Goal: Transaction & Acquisition: Purchase product/service

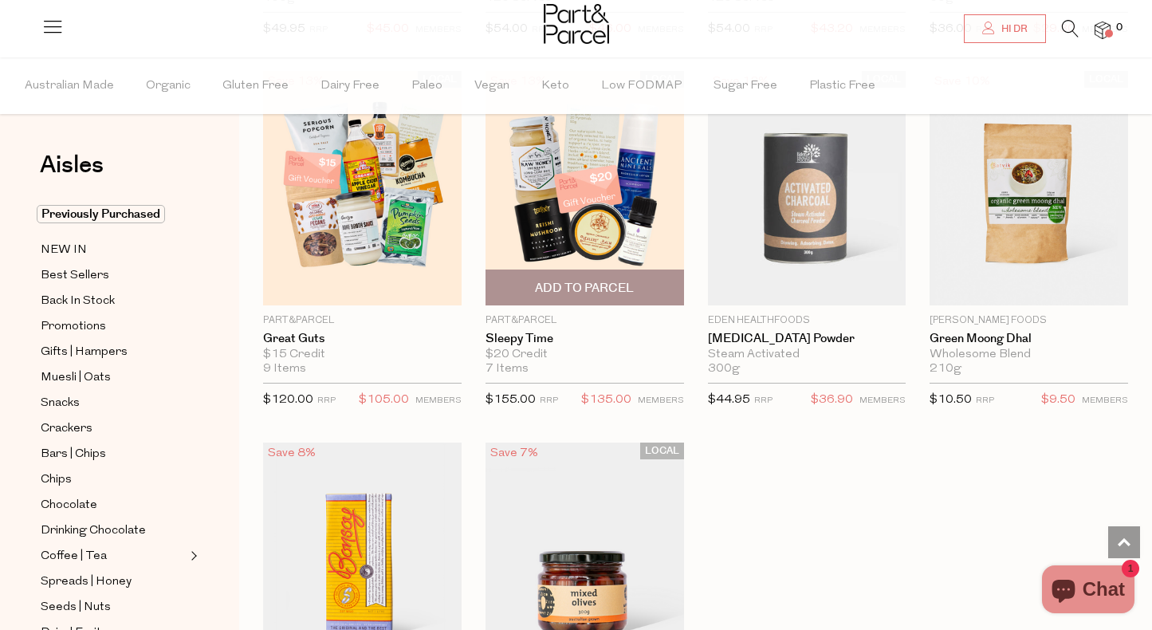
scroll to position [4367, 1]
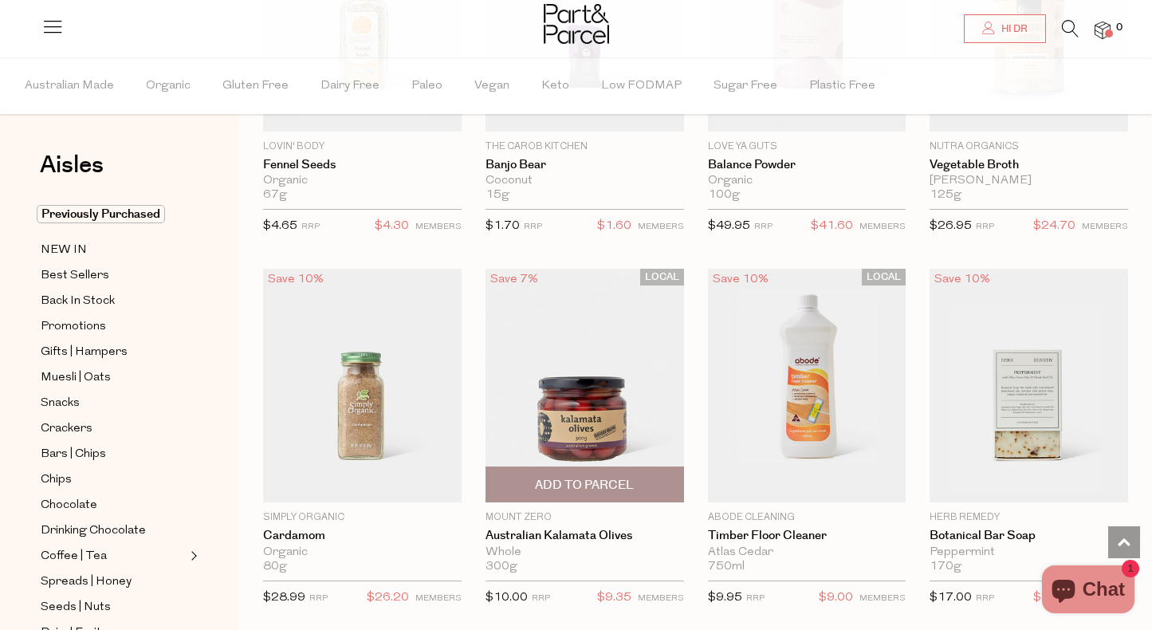
scroll to position [8895, 0]
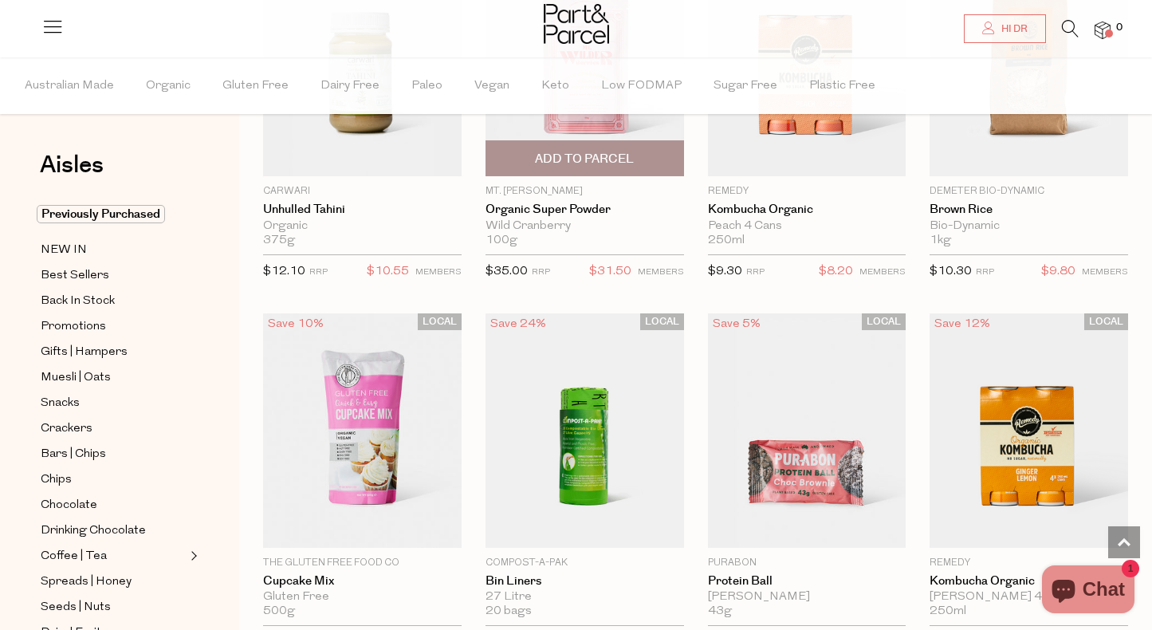
scroll to position [13037, 0]
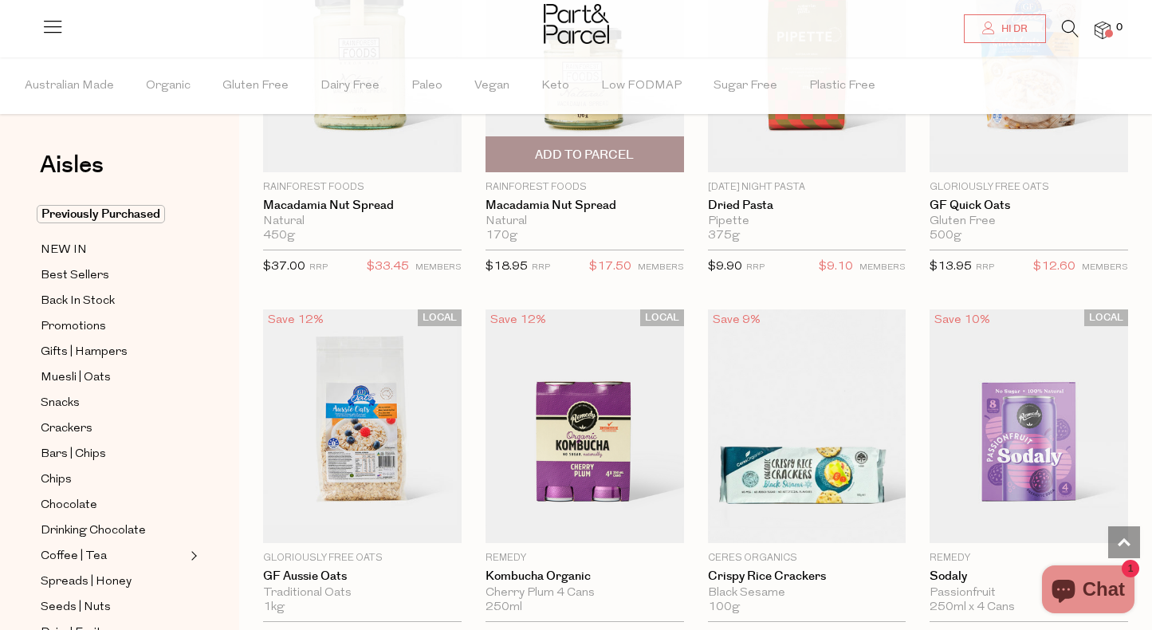
scroll to position [18146, 0]
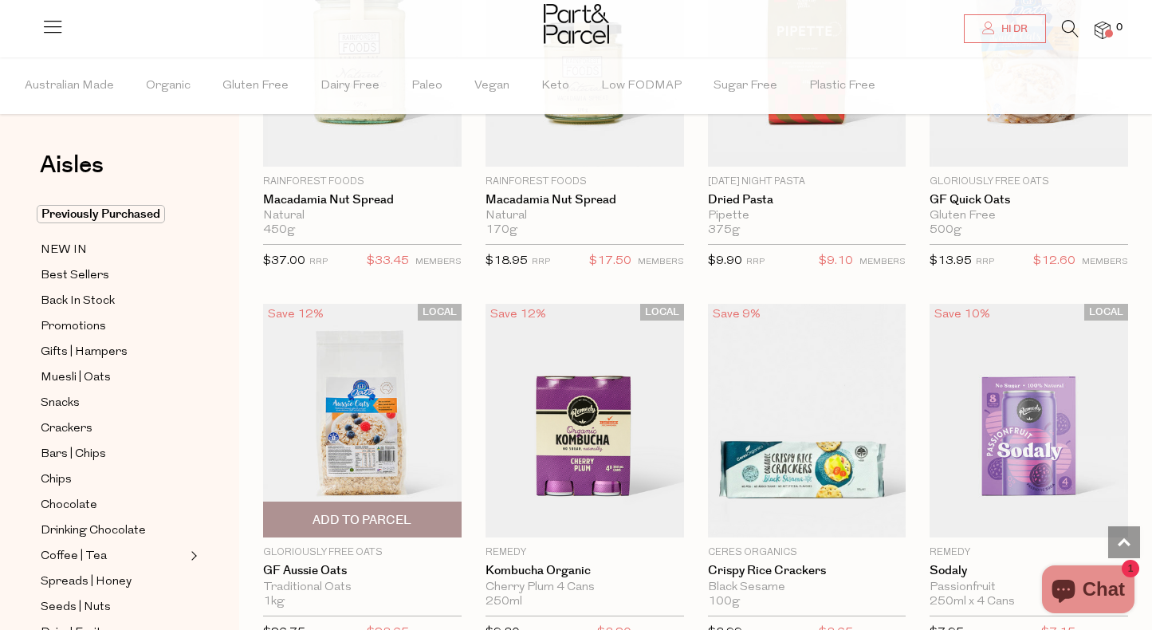
click at [344, 512] on span "Add To Parcel" at bounding box center [362, 520] width 99 height 17
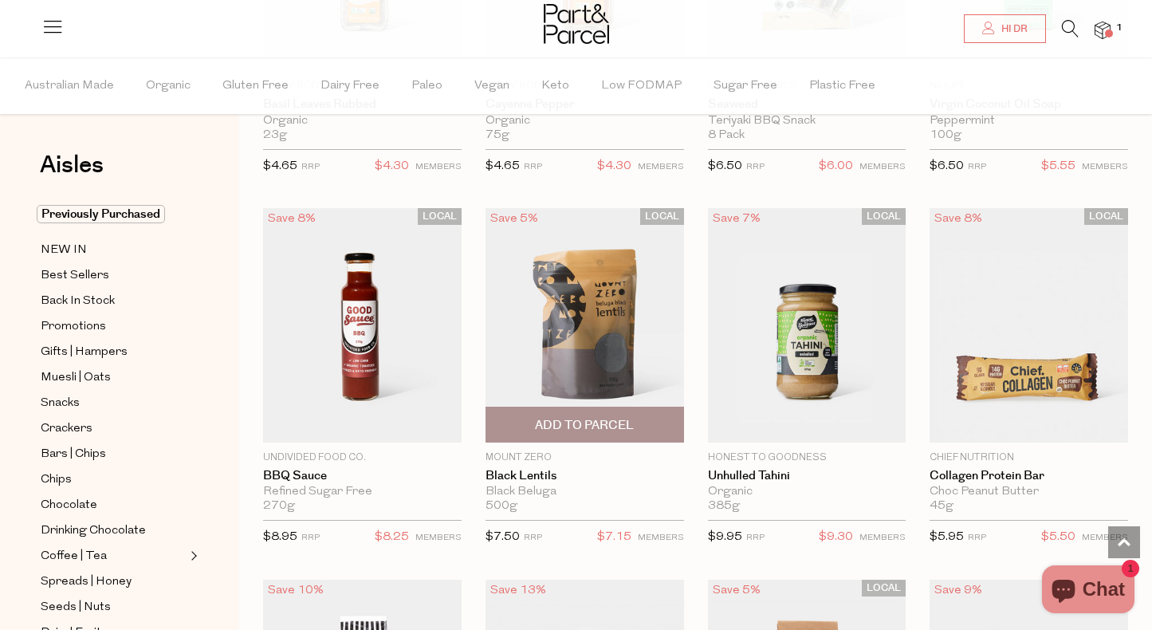
scroll to position [22335, 0]
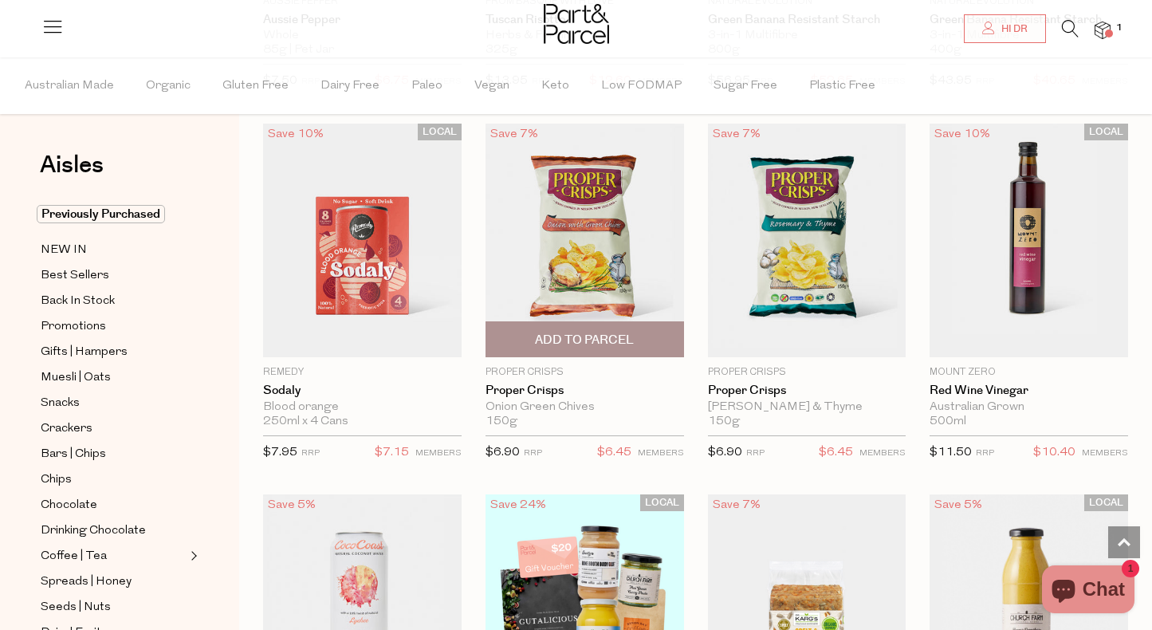
scroll to position [26771, 0]
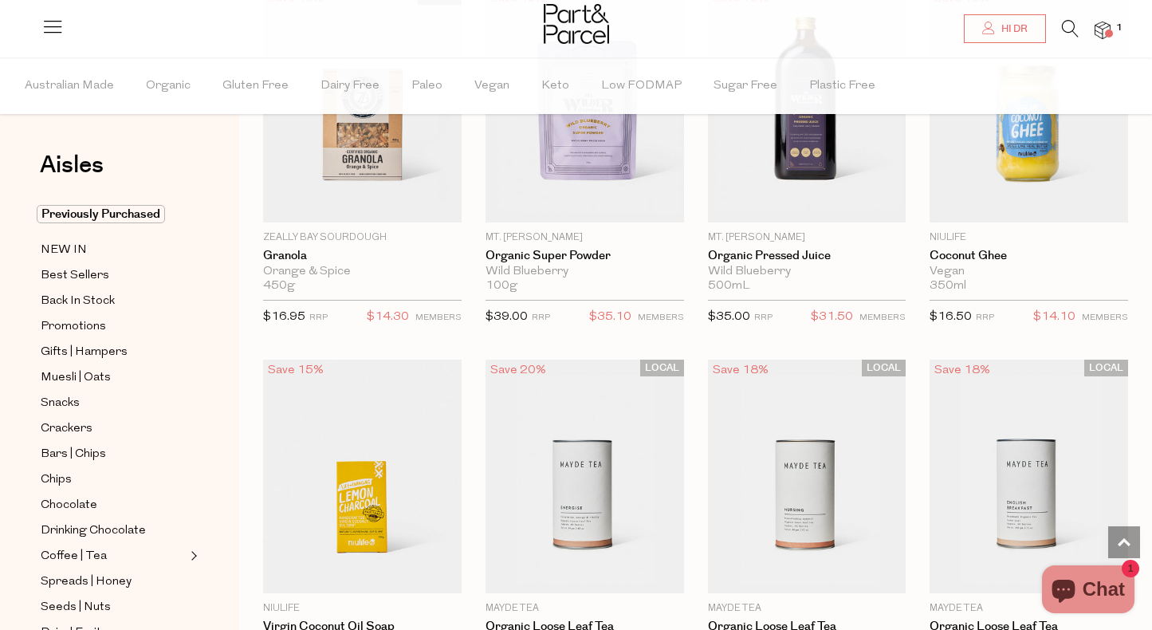
scroll to position [32001, 1]
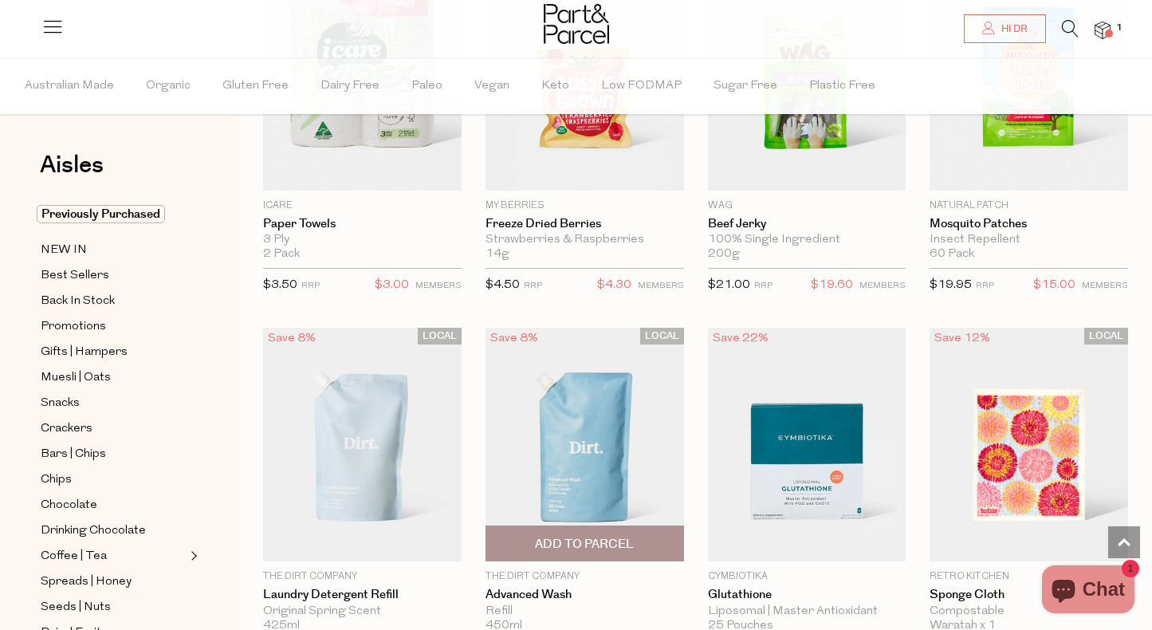
scroll to position [36350, 0]
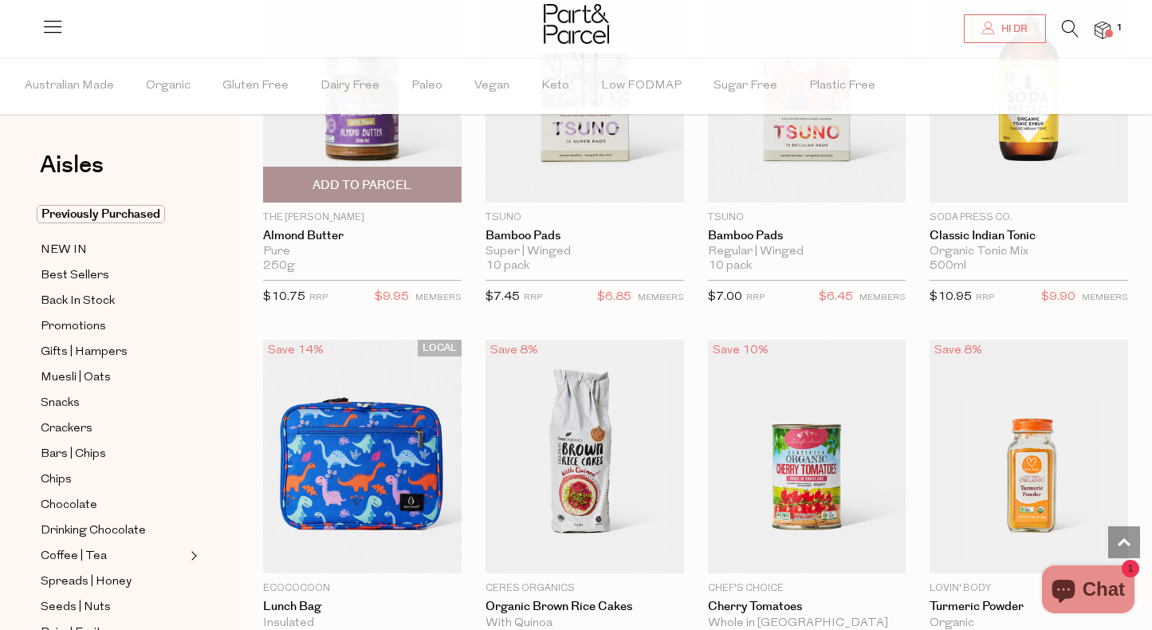
scroll to position [38966, 0]
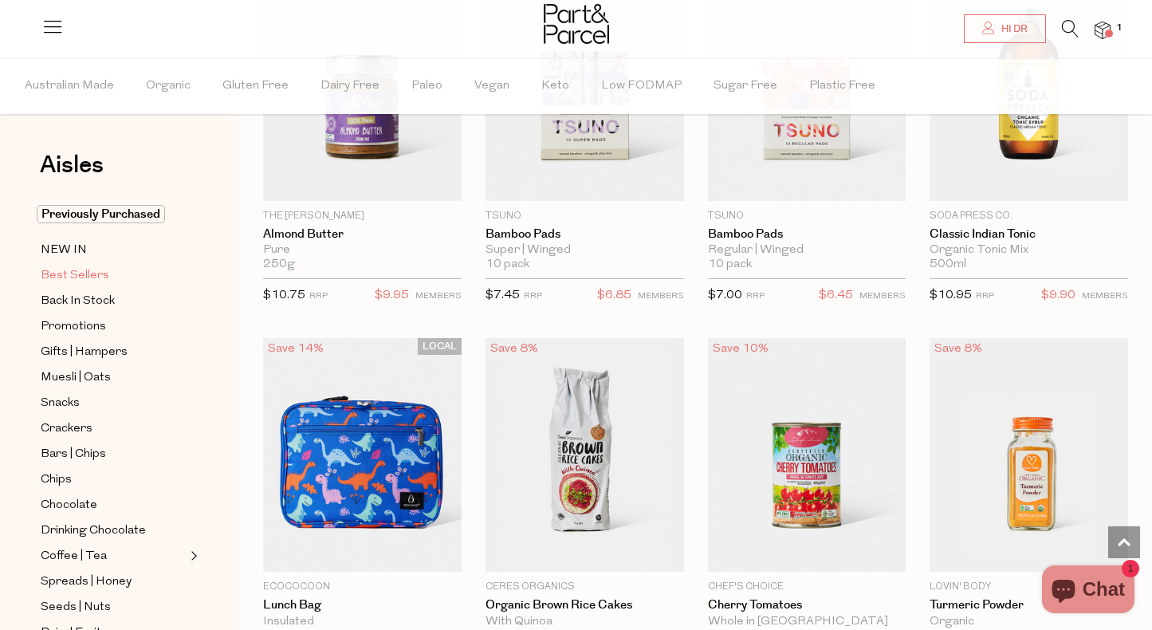
click at [85, 273] on span "Best Sellers" at bounding box center [75, 275] width 69 height 19
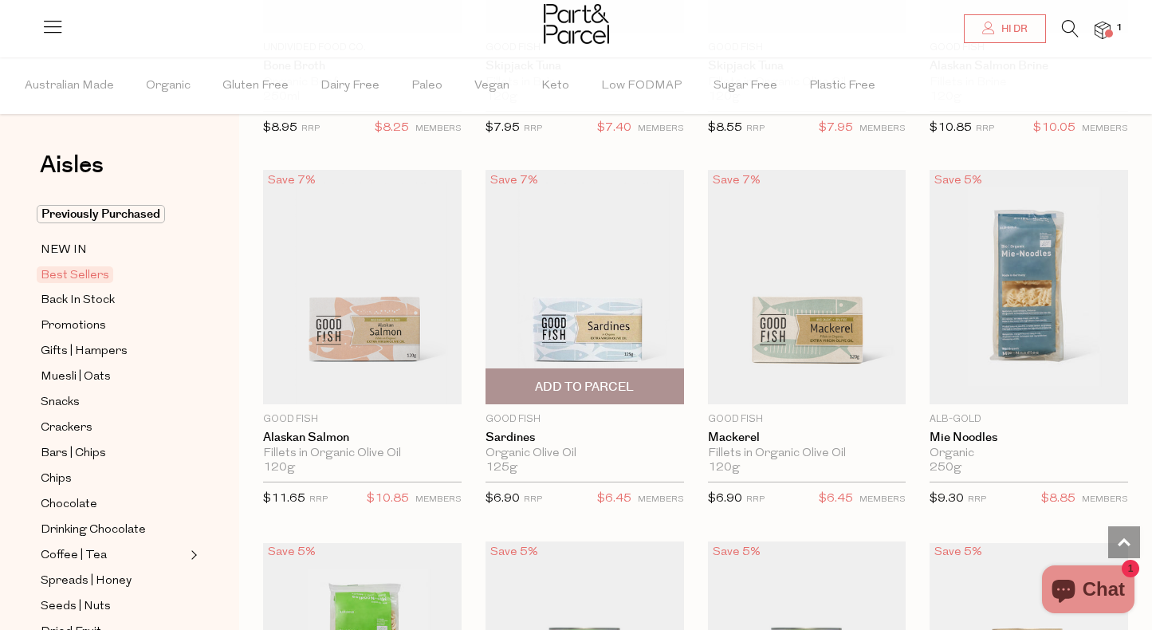
scroll to position [1538, 0]
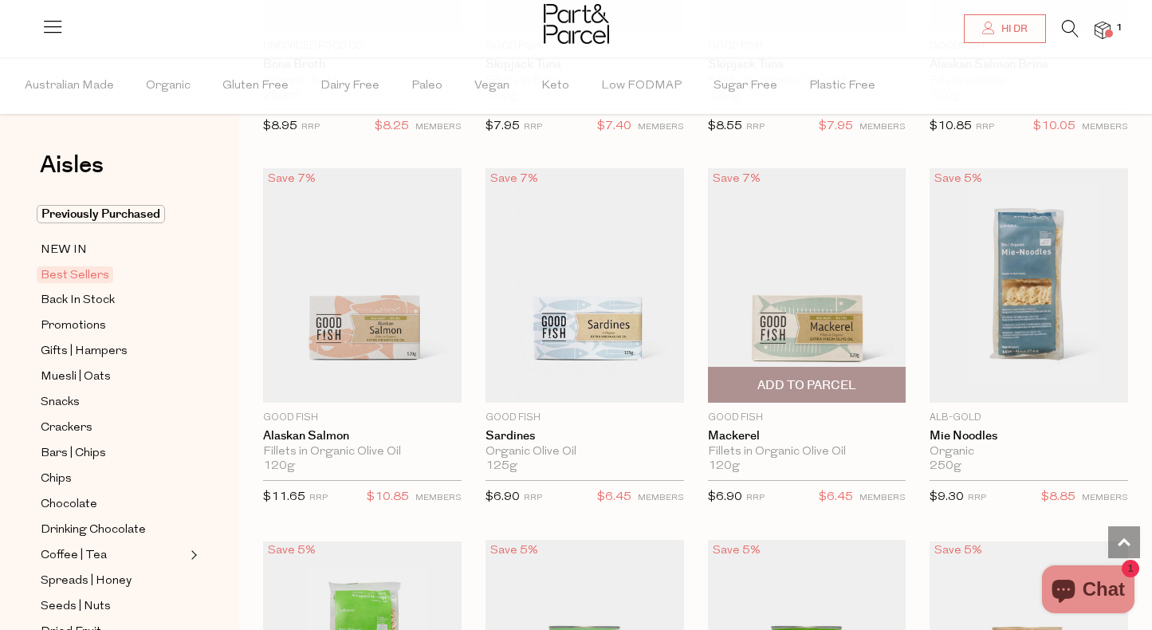
click at [828, 377] on span "Add To Parcel" at bounding box center [806, 385] width 99 height 17
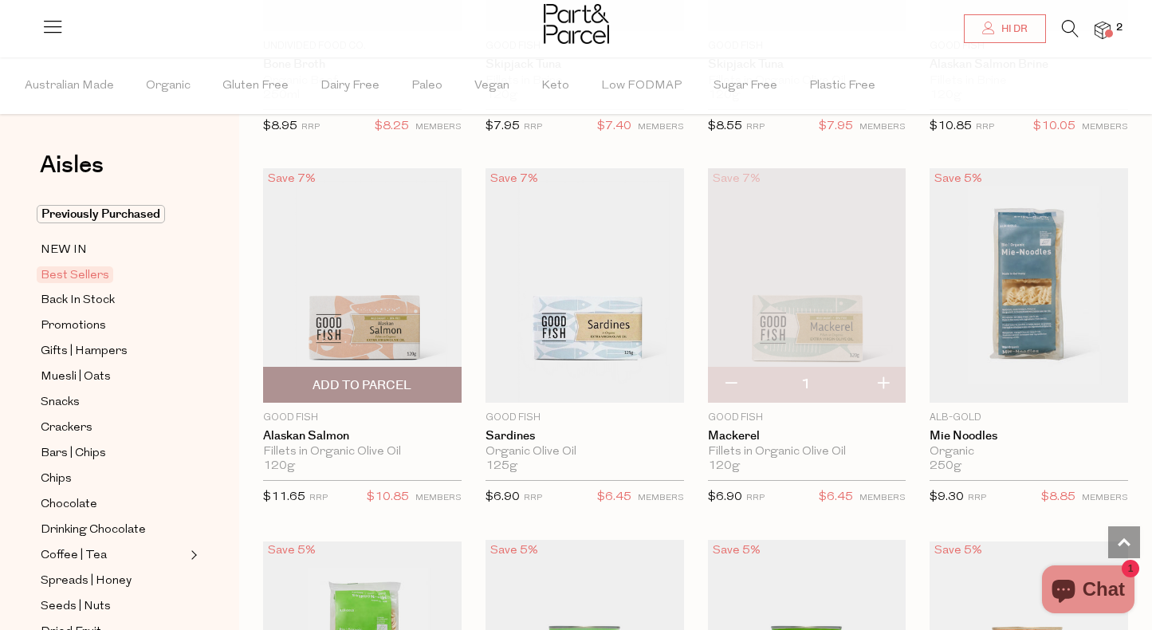
click at [373, 382] on span "Add To Parcel" at bounding box center [362, 385] width 99 height 17
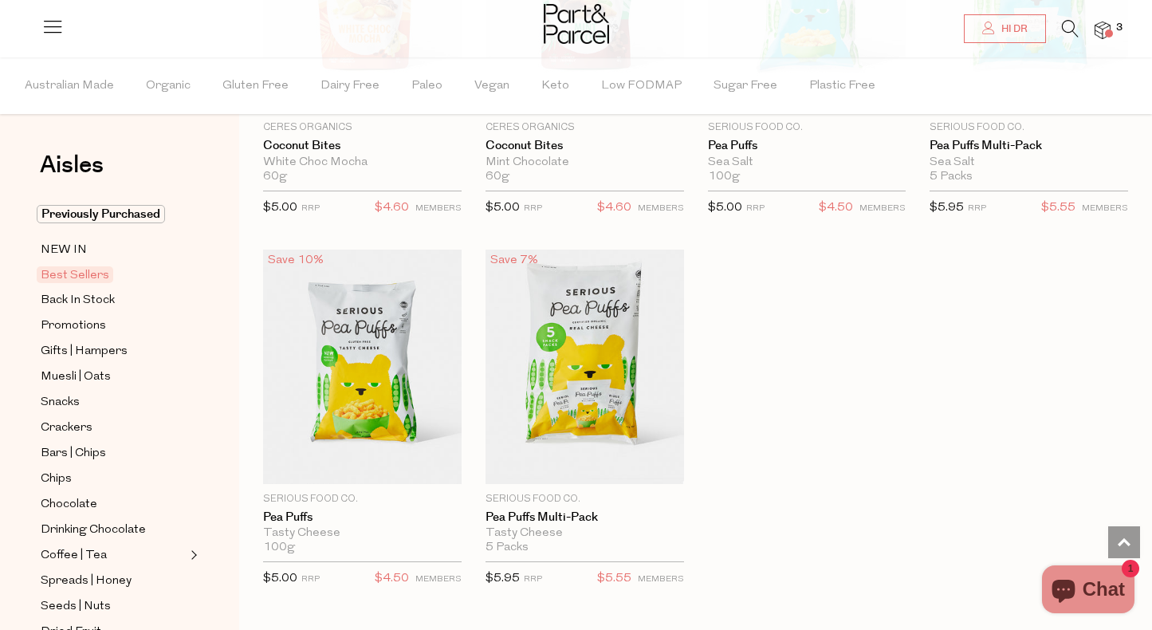
scroll to position [3691, 0]
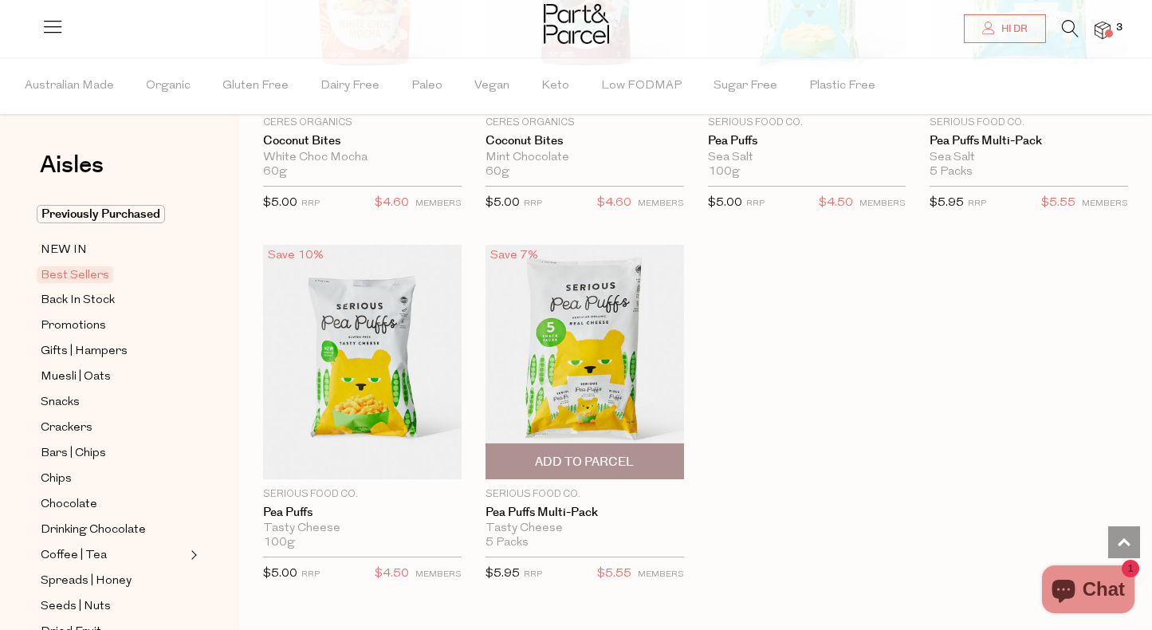
click at [591, 454] on span "Add To Parcel" at bounding box center [584, 462] width 99 height 17
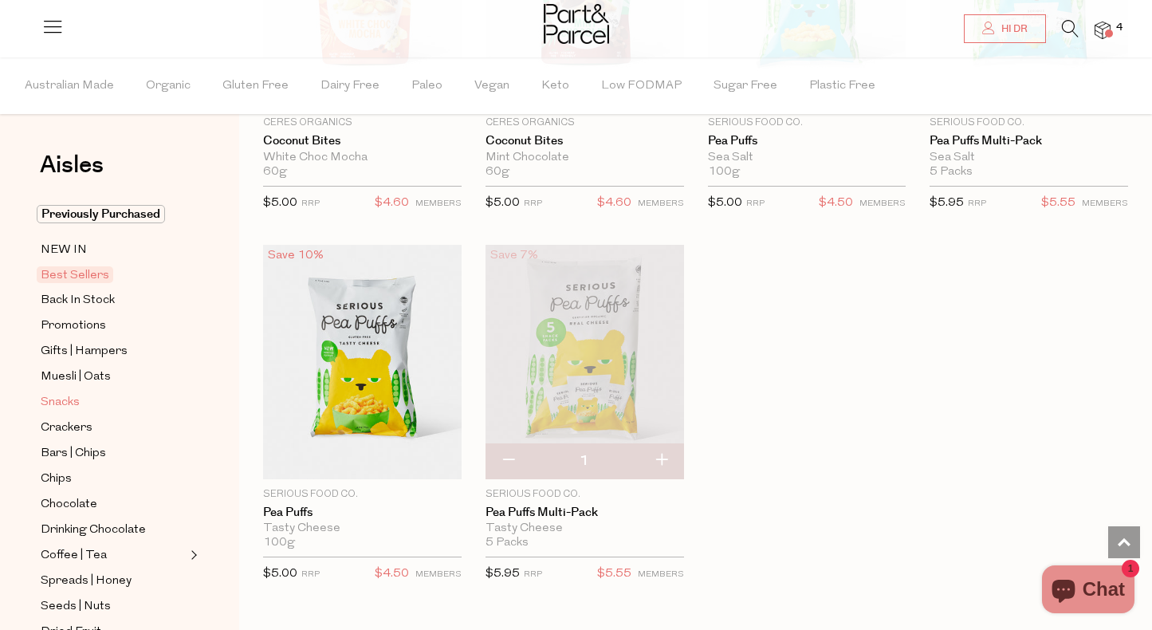
click at [71, 396] on span "Snacks" at bounding box center [60, 402] width 39 height 19
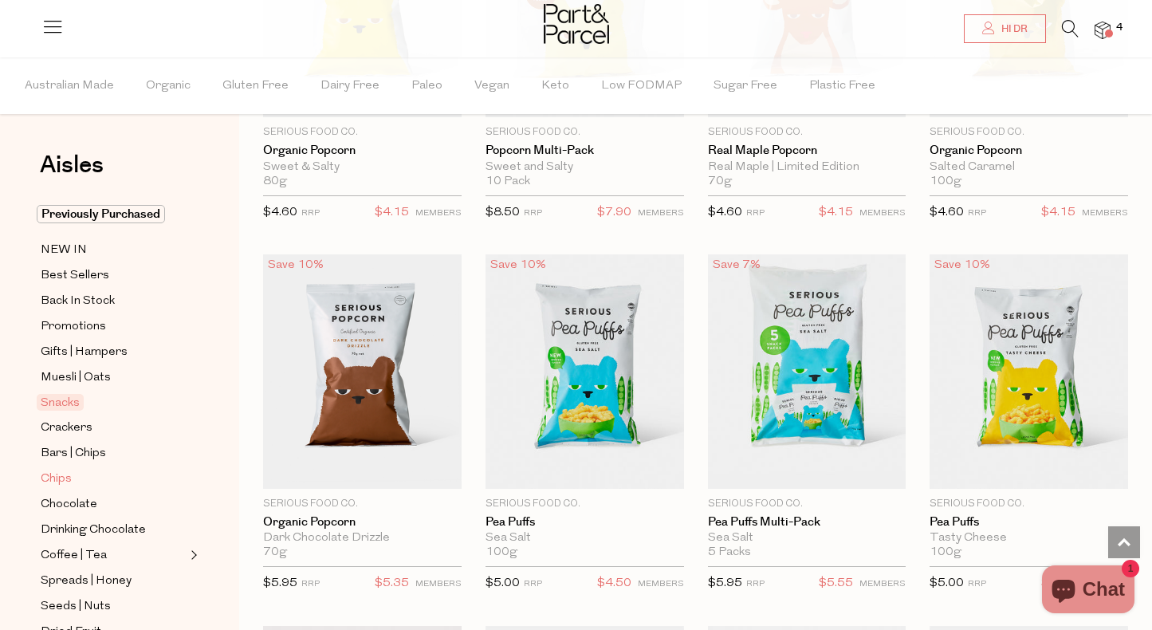
click at [57, 476] on span "Chips" at bounding box center [56, 479] width 31 height 19
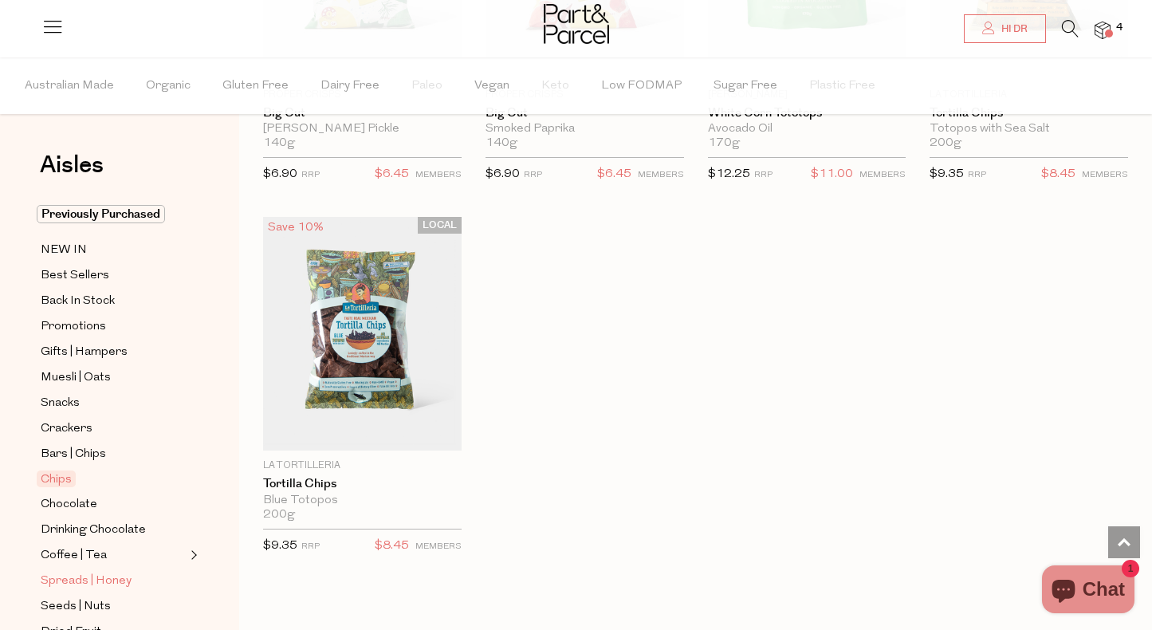
click at [81, 584] on span "Spreads | Honey" at bounding box center [86, 581] width 91 height 19
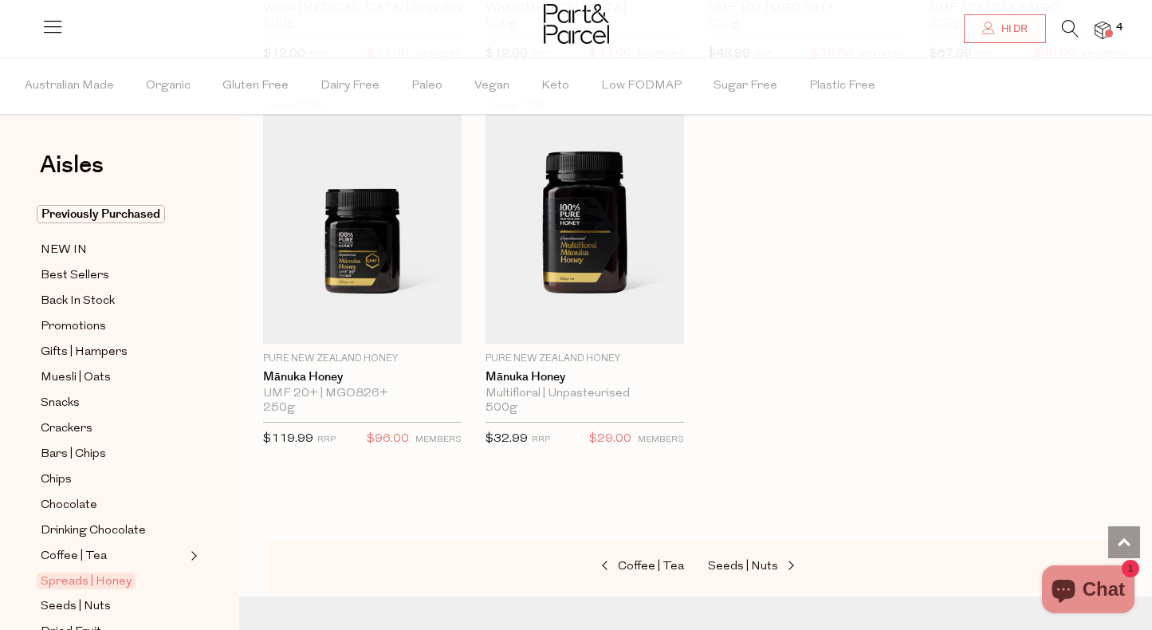
scroll to position [3859, 0]
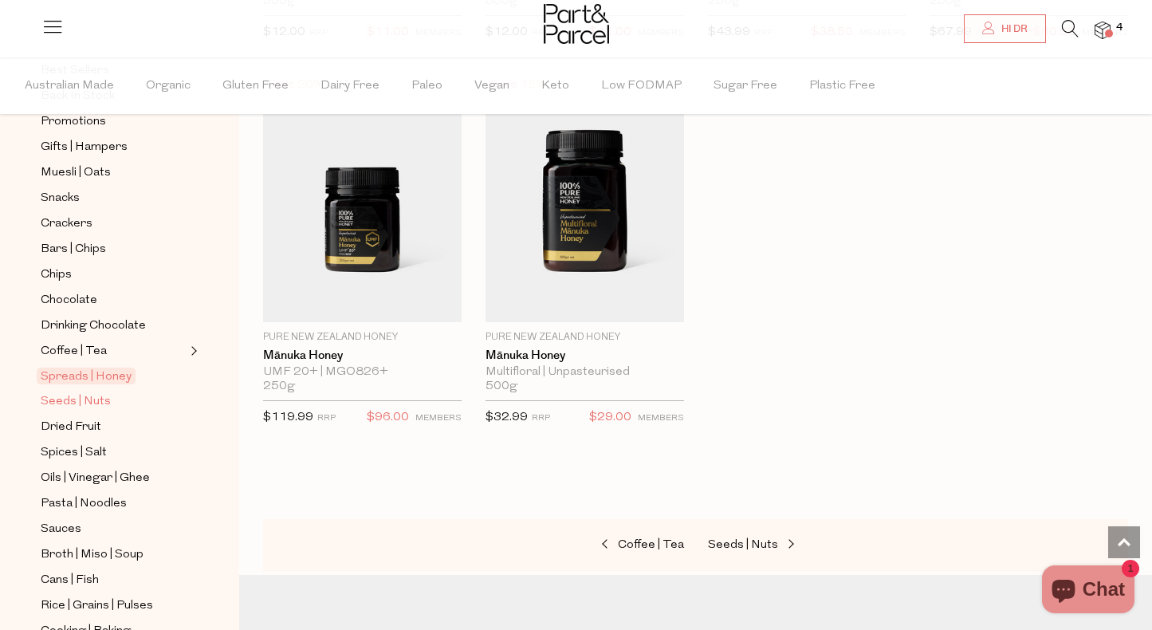
click at [94, 405] on span "Seeds | Nuts" at bounding box center [76, 401] width 70 height 19
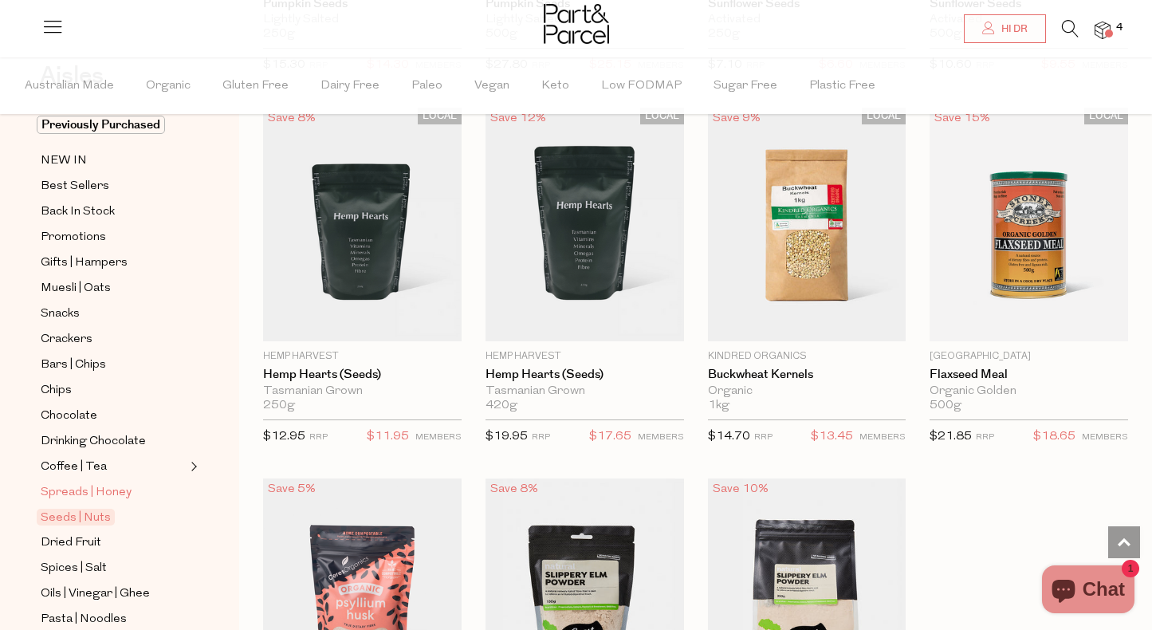
scroll to position [112, 0]
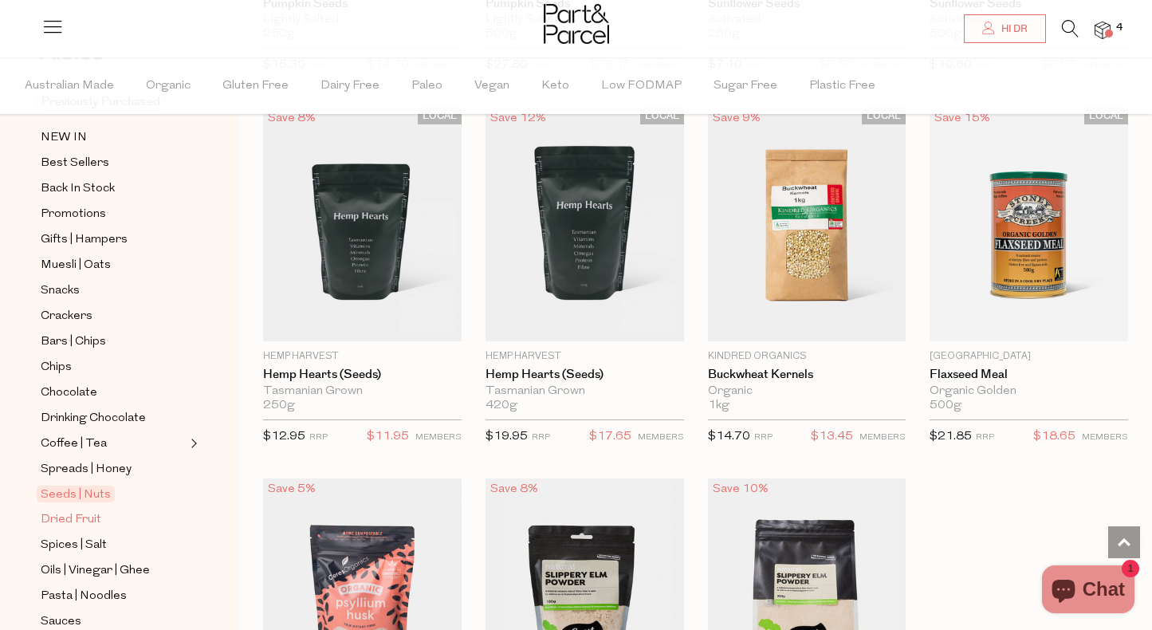
click at [73, 513] on span "Dried Fruit" at bounding box center [71, 519] width 61 height 19
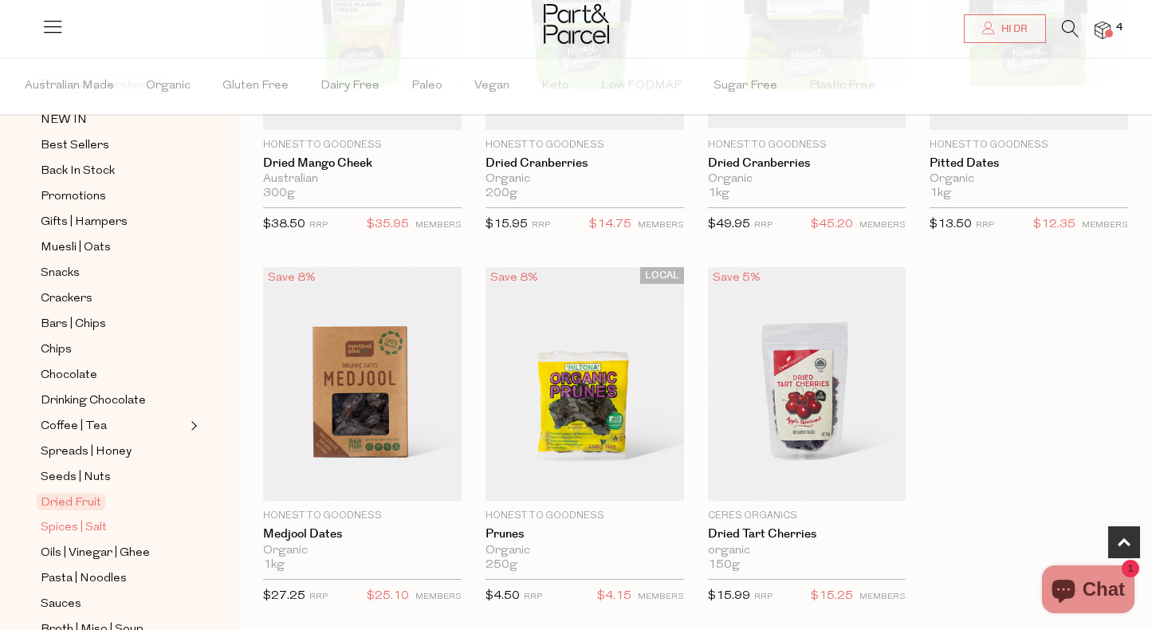
click at [98, 528] on span "Spices | Salt" at bounding box center [74, 527] width 66 height 19
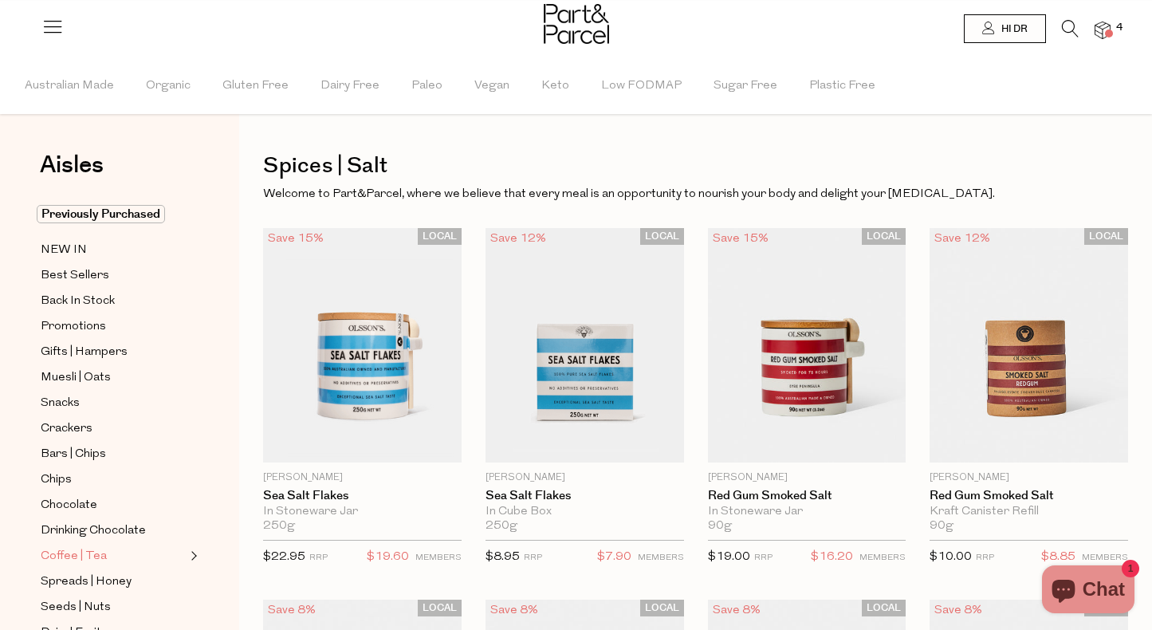
click at [100, 561] on span "Coffee | Tea" at bounding box center [74, 556] width 66 height 19
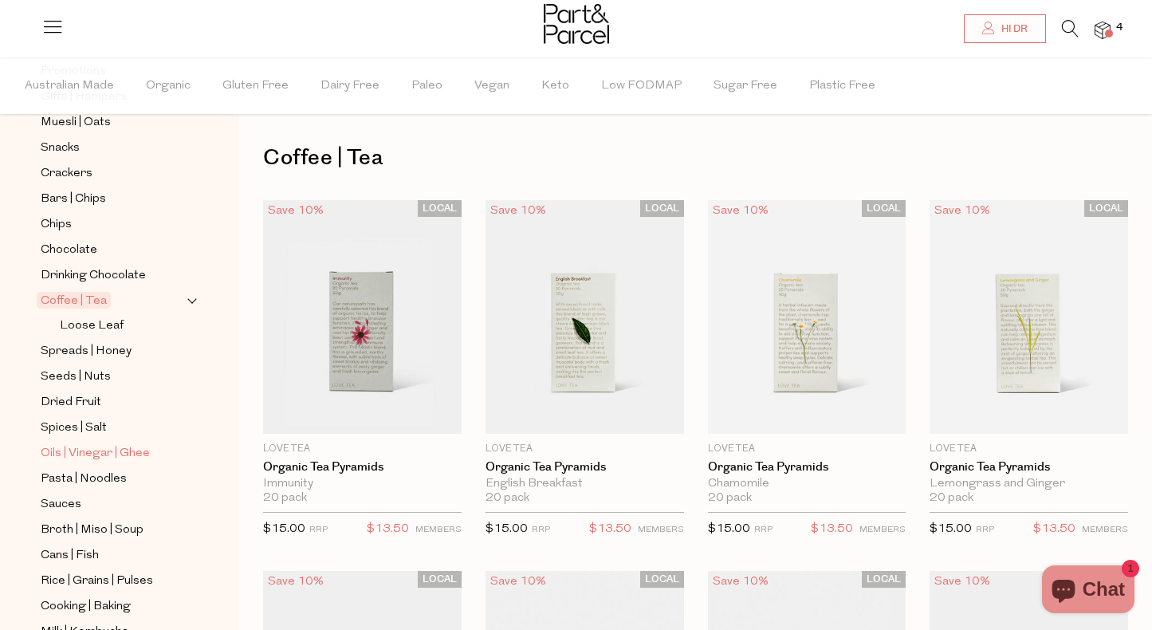
click at [97, 448] on span "Oils | Vinegar | Ghee" at bounding box center [95, 453] width 109 height 19
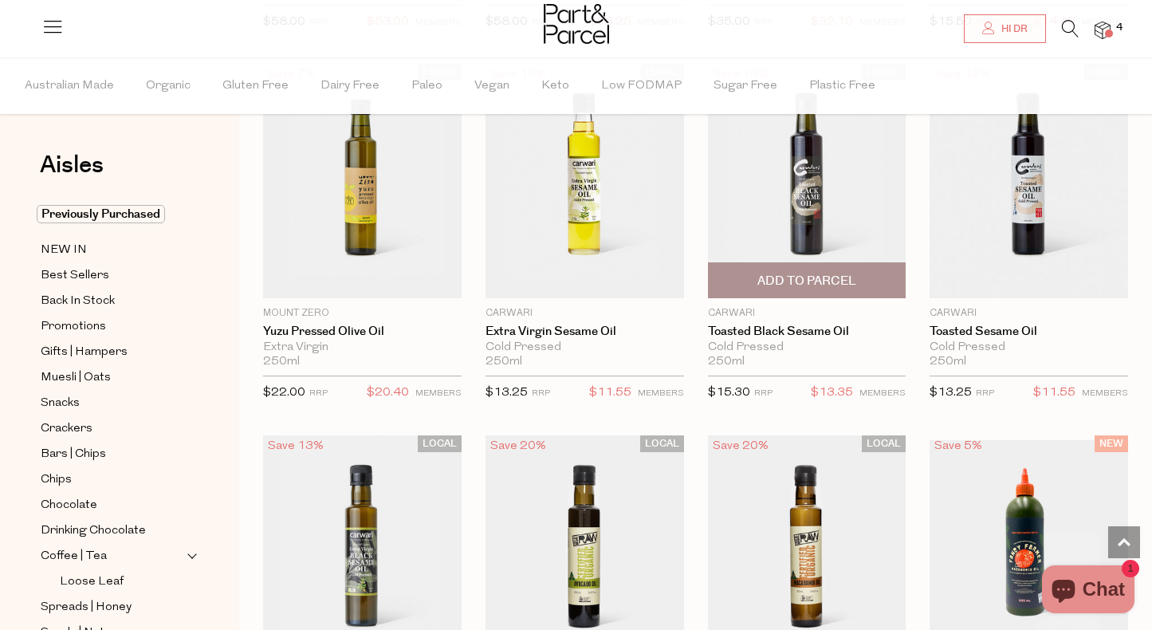
scroll to position [899, 0]
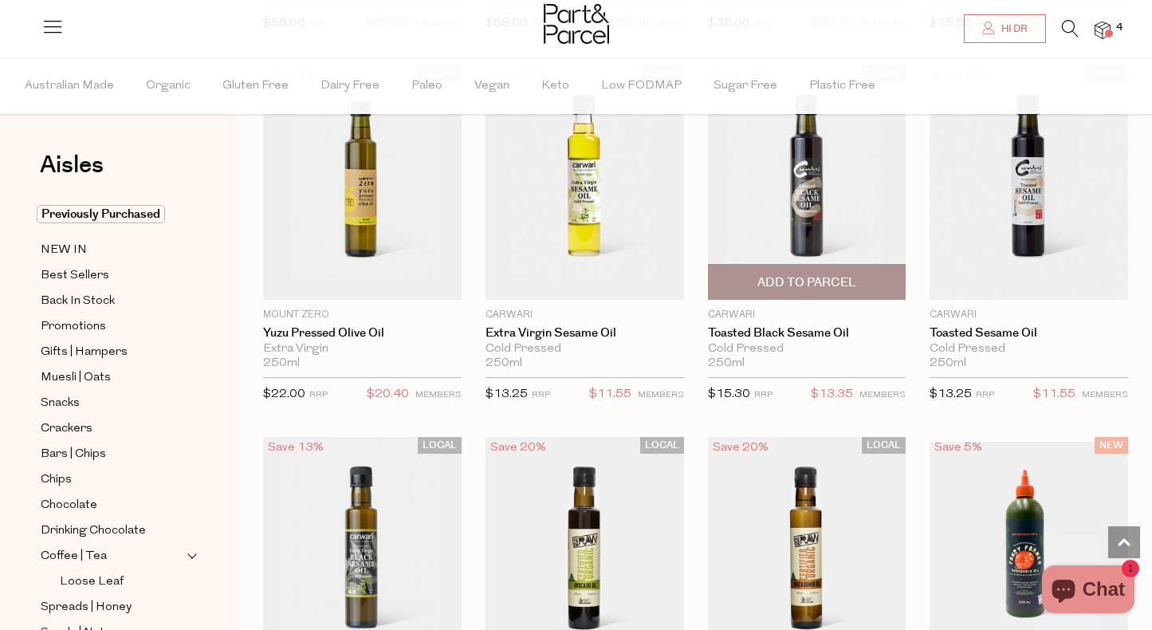
click at [794, 184] on img at bounding box center [807, 182] width 199 height 234
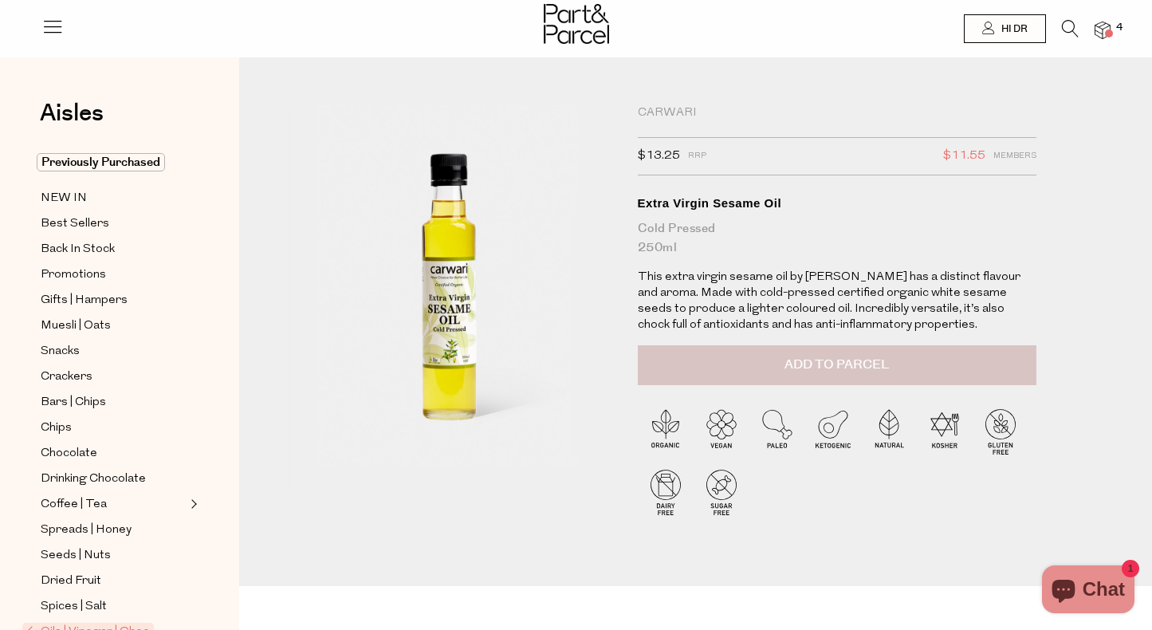
click at [781, 356] on button "Add to Parcel" at bounding box center [837, 365] width 399 height 40
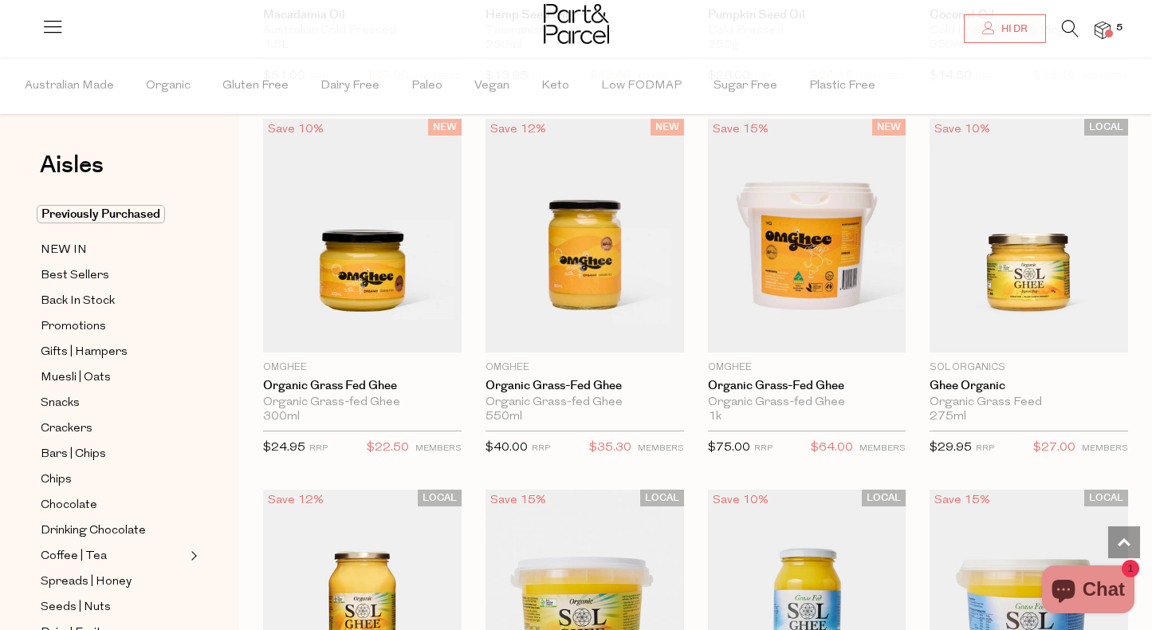
scroll to position [1955, 0]
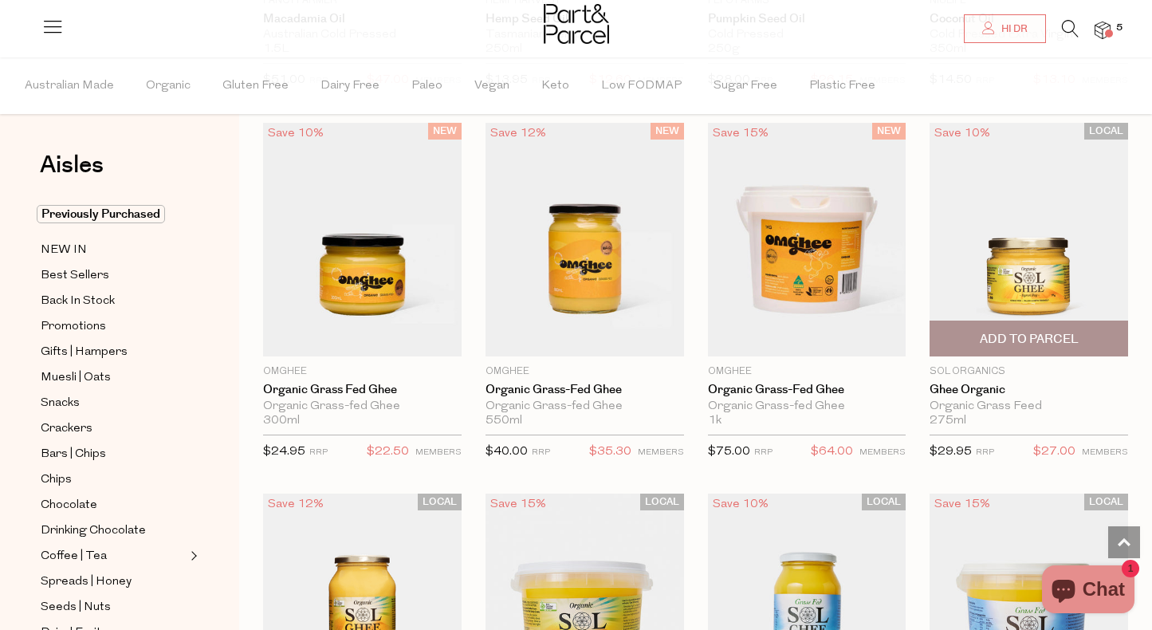
click at [988, 265] on img at bounding box center [1029, 240] width 199 height 234
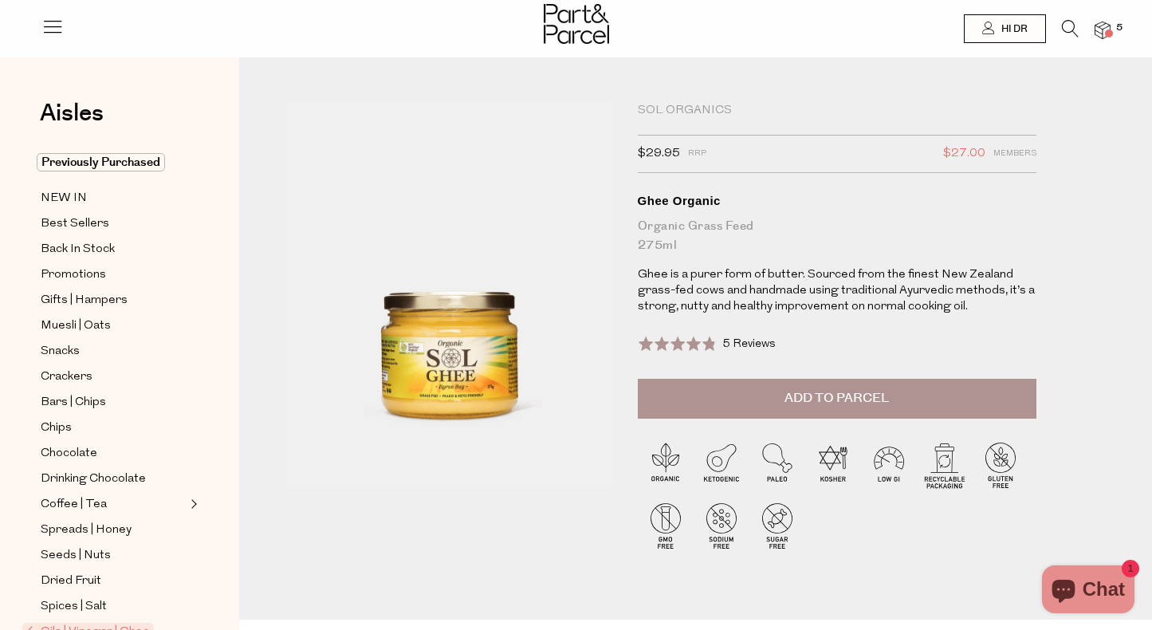
scroll to position [3, 0]
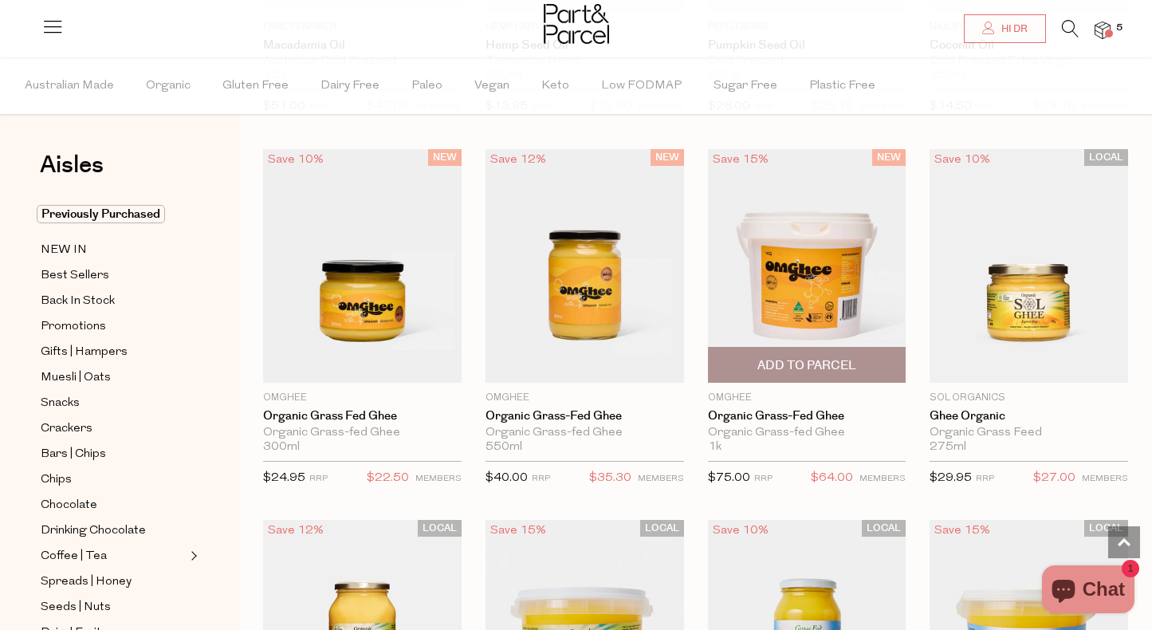
scroll to position [1933, 0]
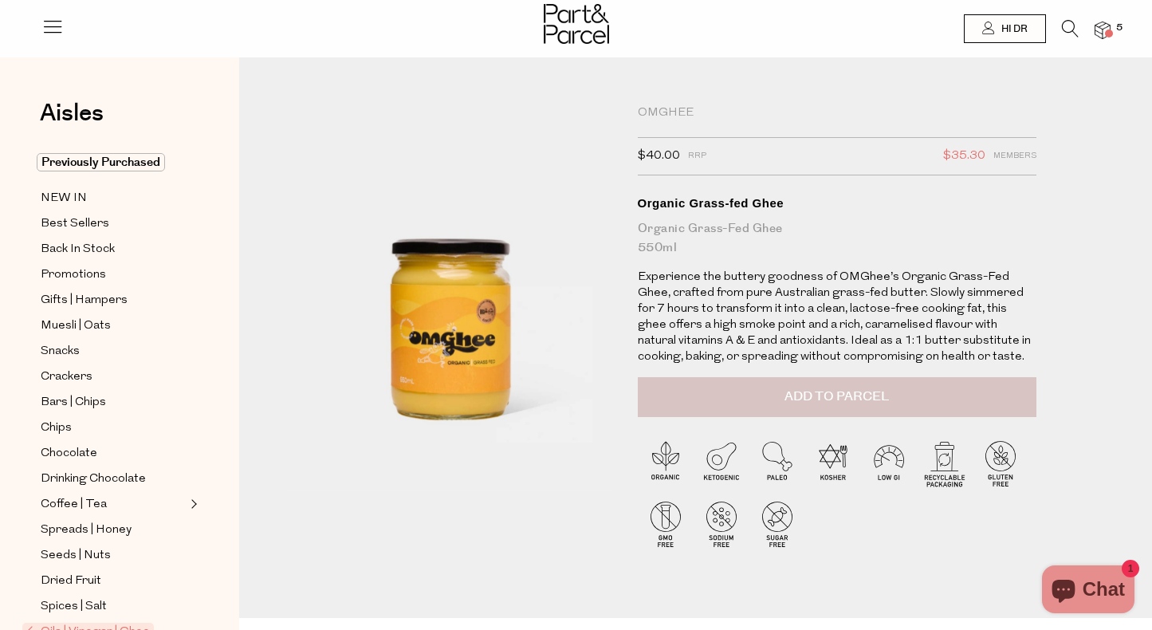
click at [809, 393] on span "Add to Parcel" at bounding box center [837, 396] width 104 height 18
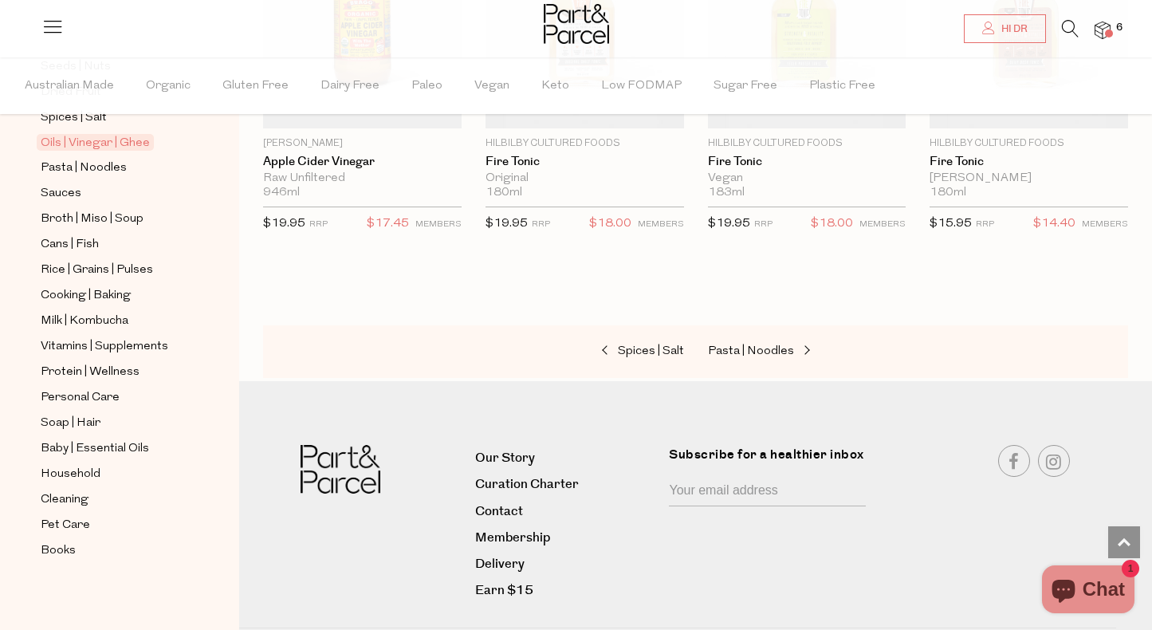
scroll to position [541, 0]
click at [117, 376] on span "Protein | Wellness" at bounding box center [90, 372] width 99 height 19
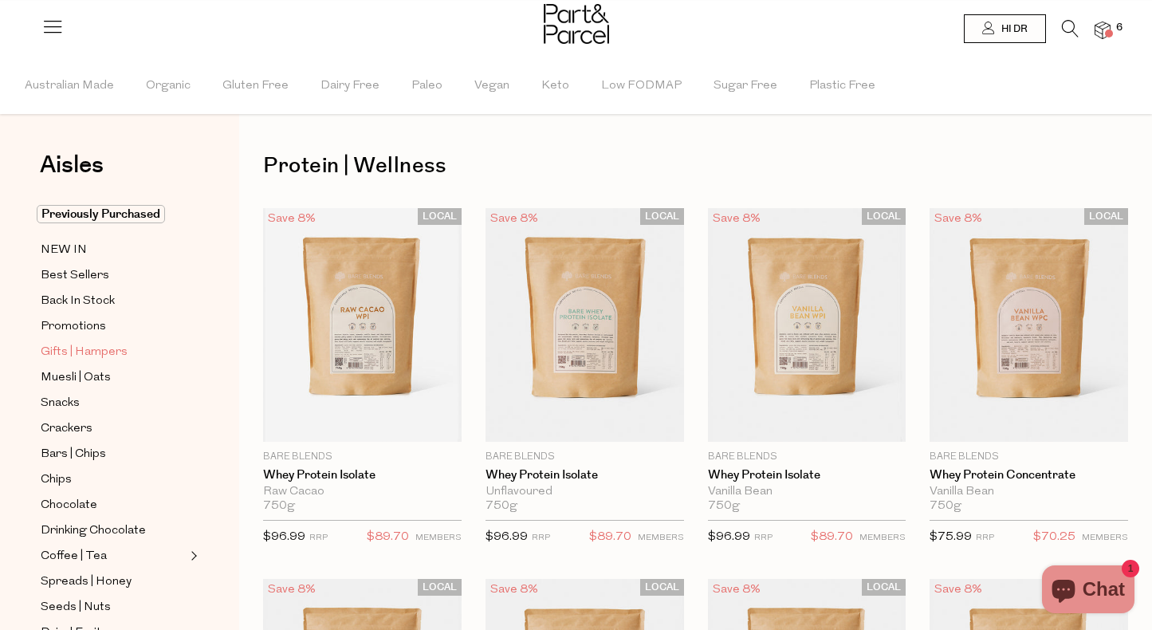
click at [128, 344] on link "Gifts | Hampers" at bounding box center [113, 352] width 145 height 20
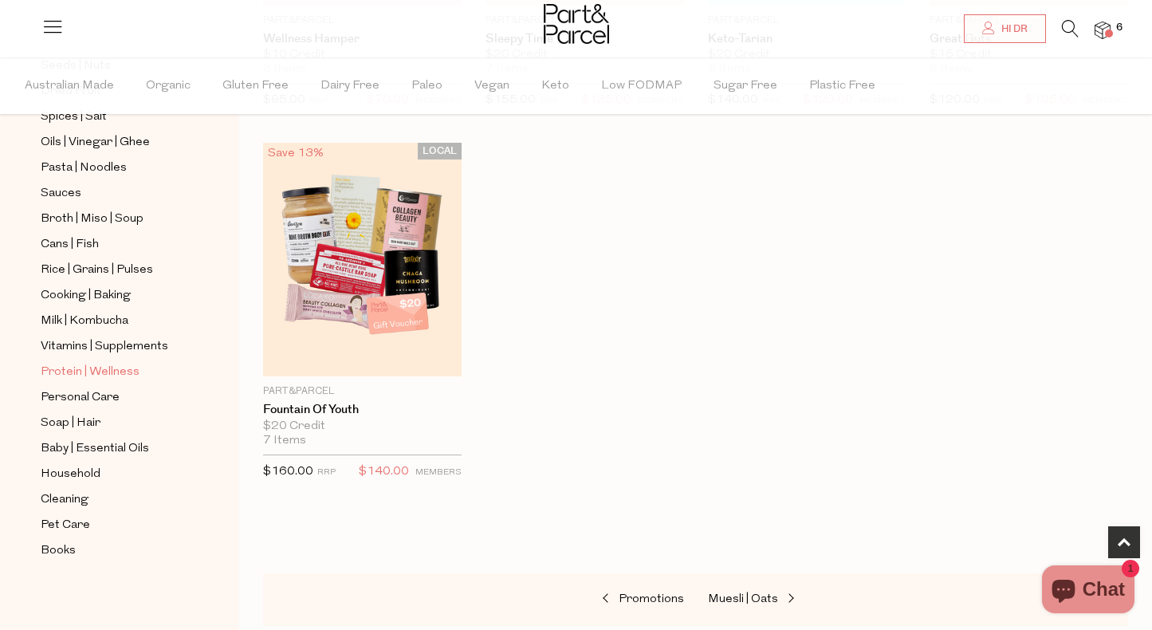
scroll to position [541, 0]
click at [122, 346] on span "Vitamins | Supplements" at bounding box center [105, 346] width 128 height 19
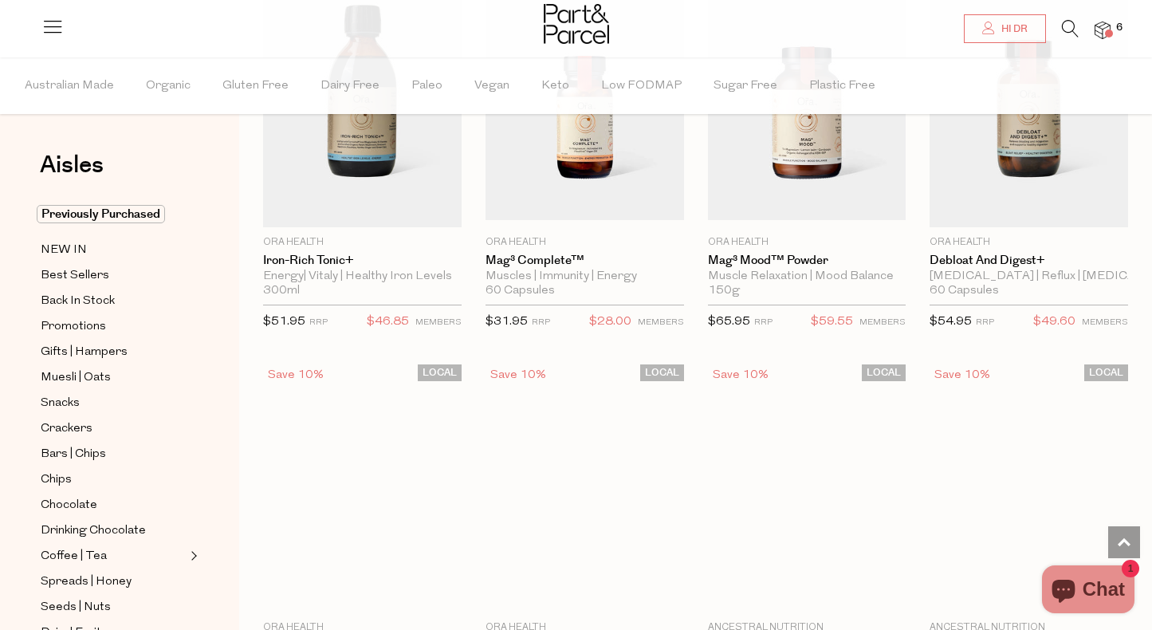
scroll to position [3935, 0]
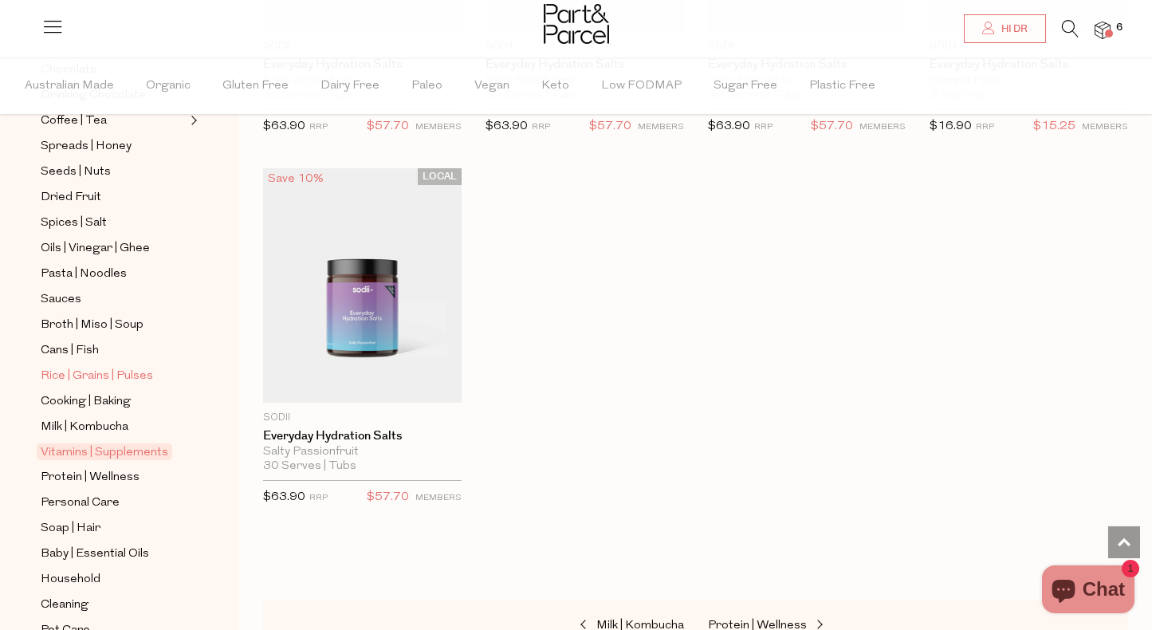
scroll to position [432, 0]
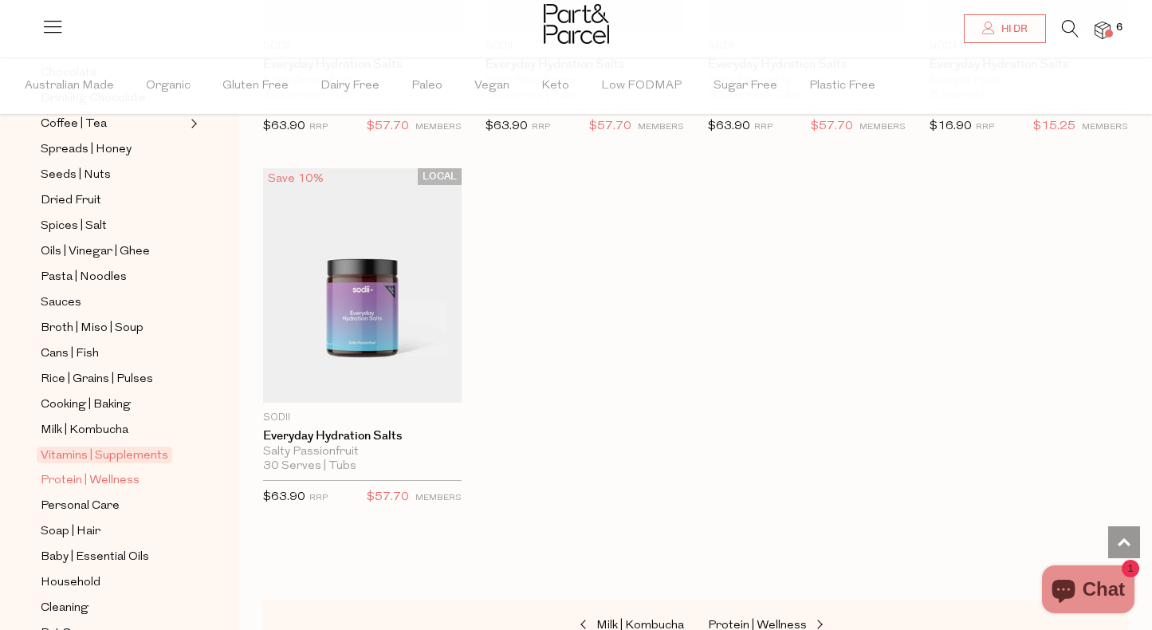
click at [112, 484] on span "Protein | Wellness" at bounding box center [90, 480] width 99 height 19
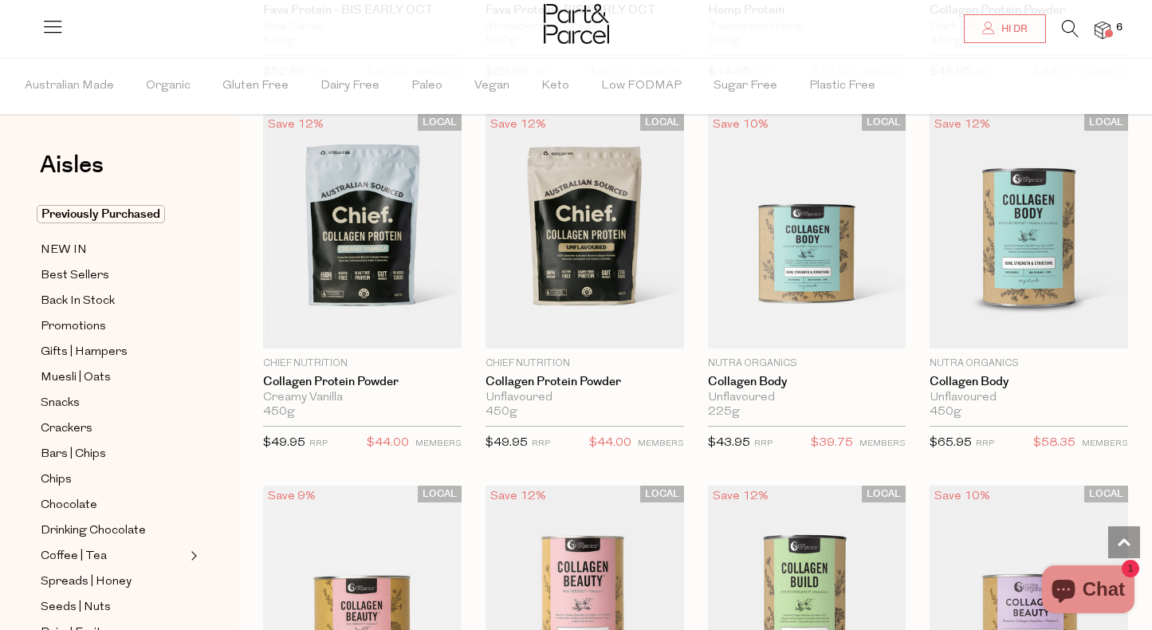
scroll to position [1262, 0]
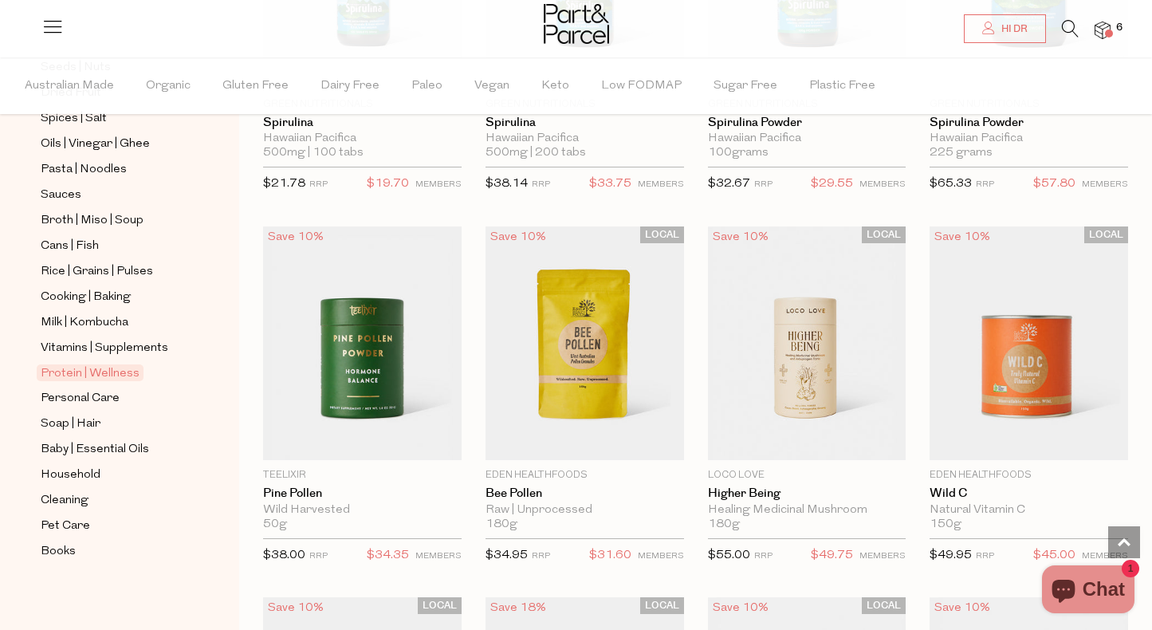
scroll to position [491, 0]
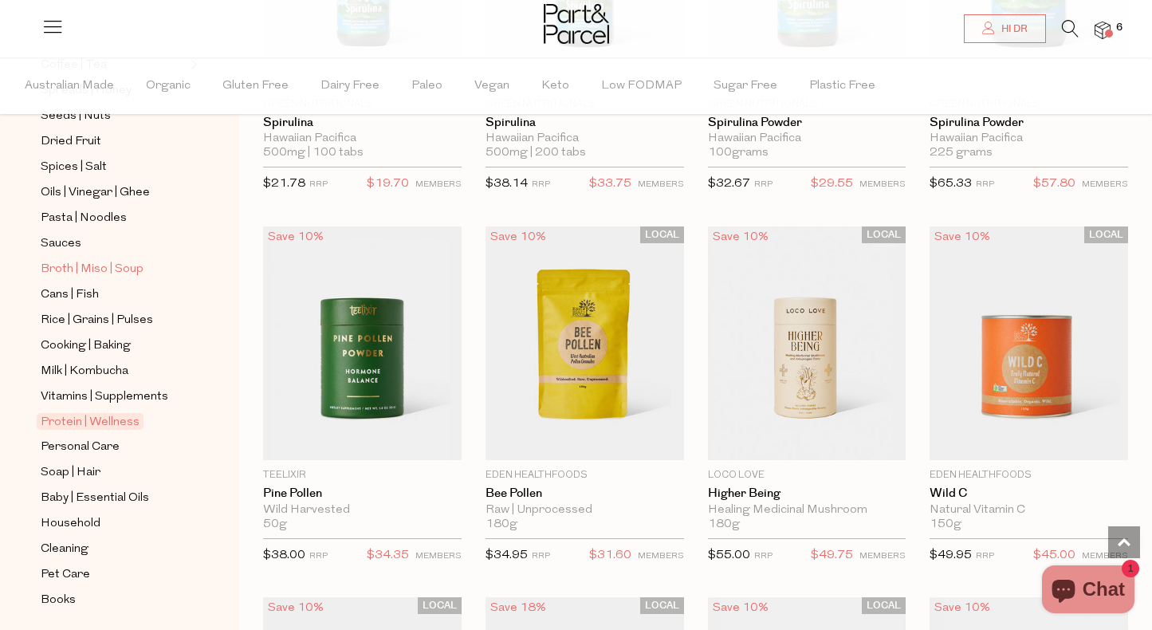
click at [133, 273] on span "Broth | Miso | Soup" at bounding box center [92, 269] width 103 height 19
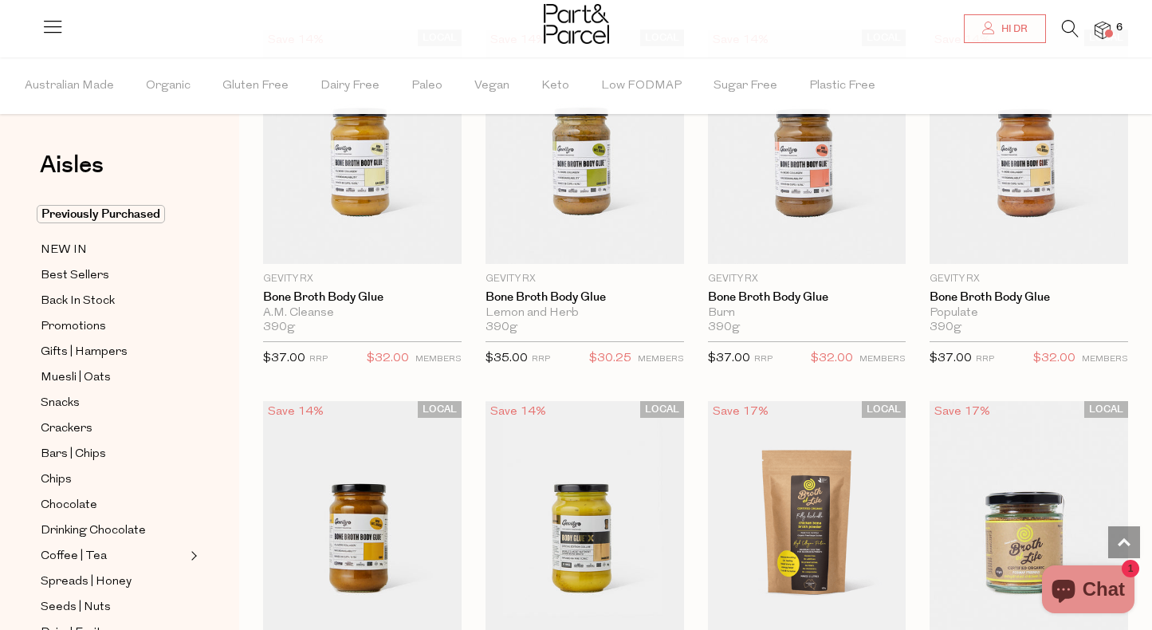
scroll to position [1306, 0]
